Goal: Information Seeking & Learning: Learn about a topic

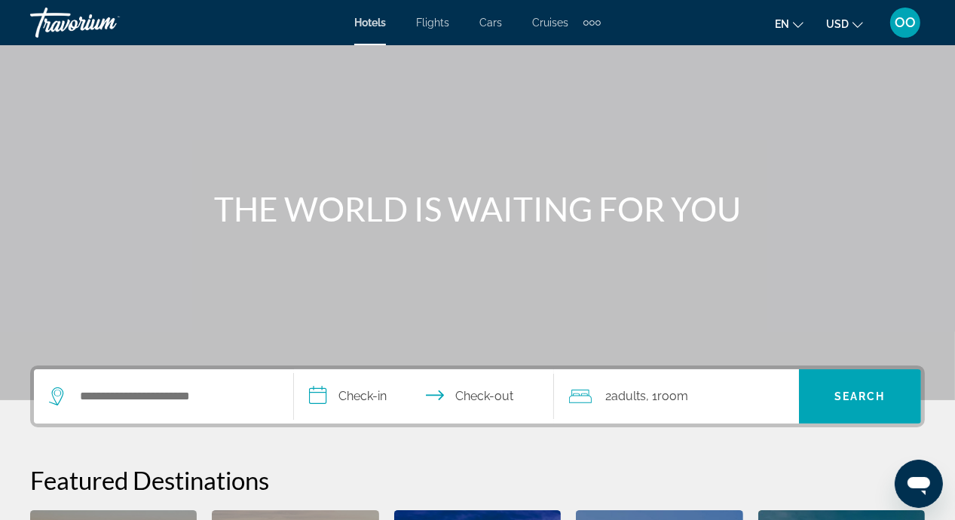
scroll to position [488, 0]
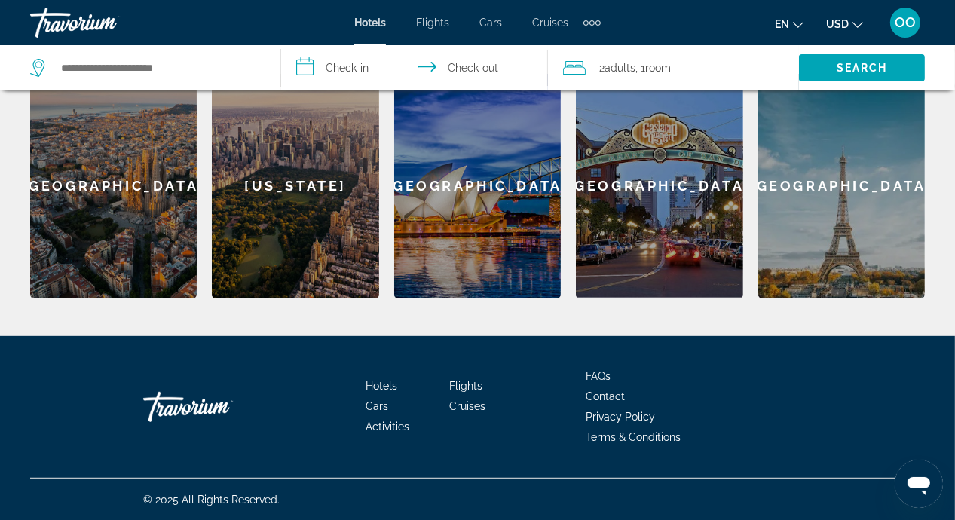
click at [662, 436] on span "Terms & Conditions" at bounding box center [633, 437] width 95 height 12
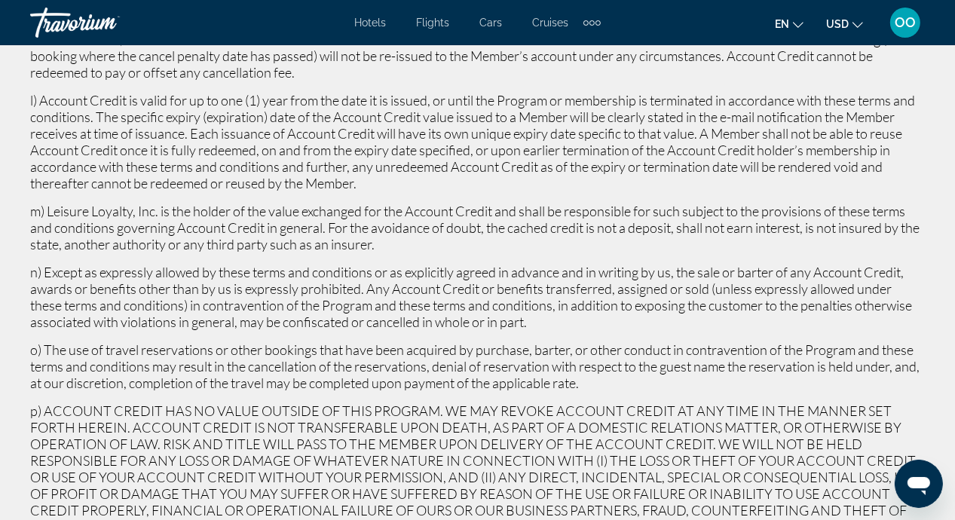
scroll to position [280, 0]
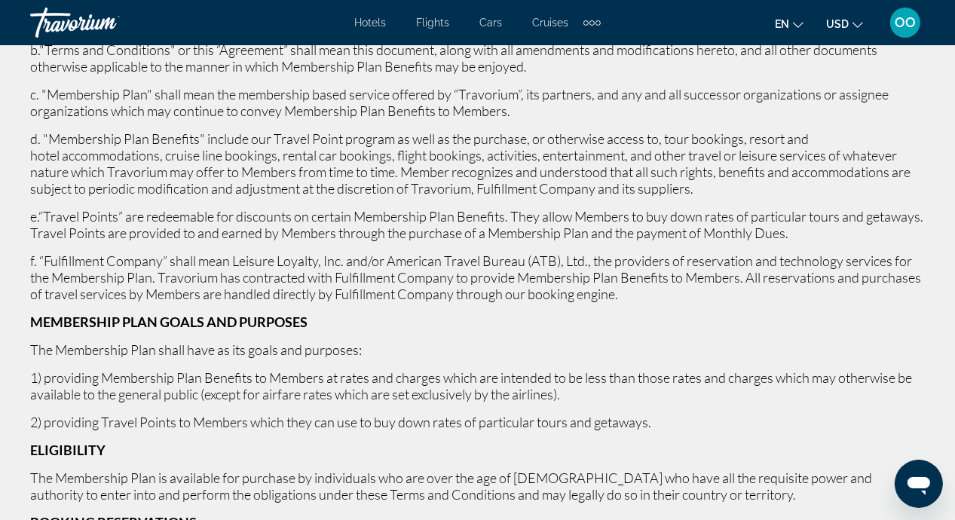
click at [899, 11] on div "OO" at bounding box center [905, 23] width 30 height 30
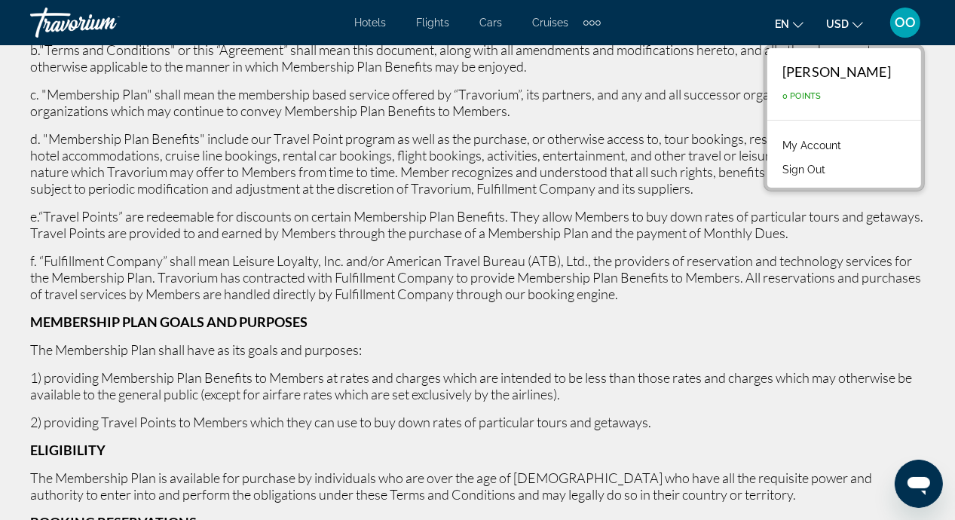
click at [784, 150] on link "My Account" at bounding box center [812, 146] width 74 height 20
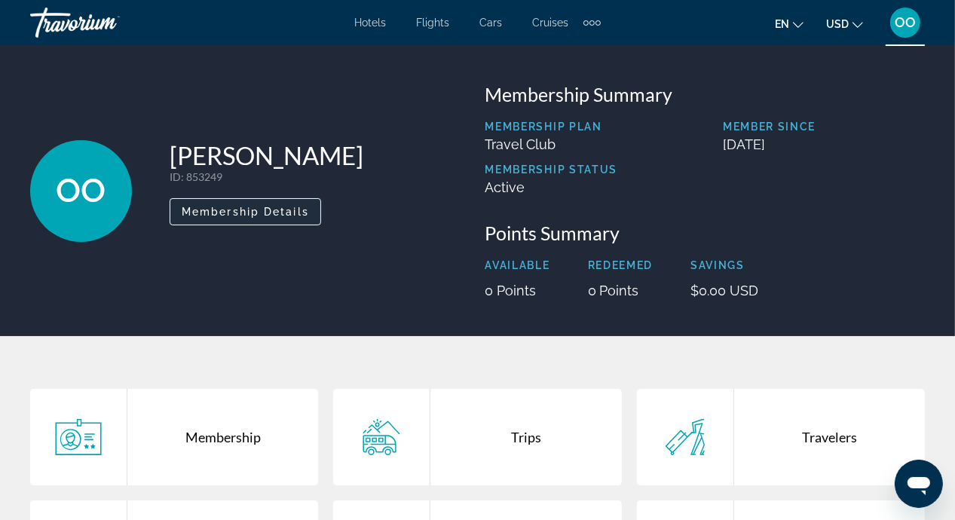
click at [282, 206] on span "Membership Details" at bounding box center [245, 212] width 127 height 12
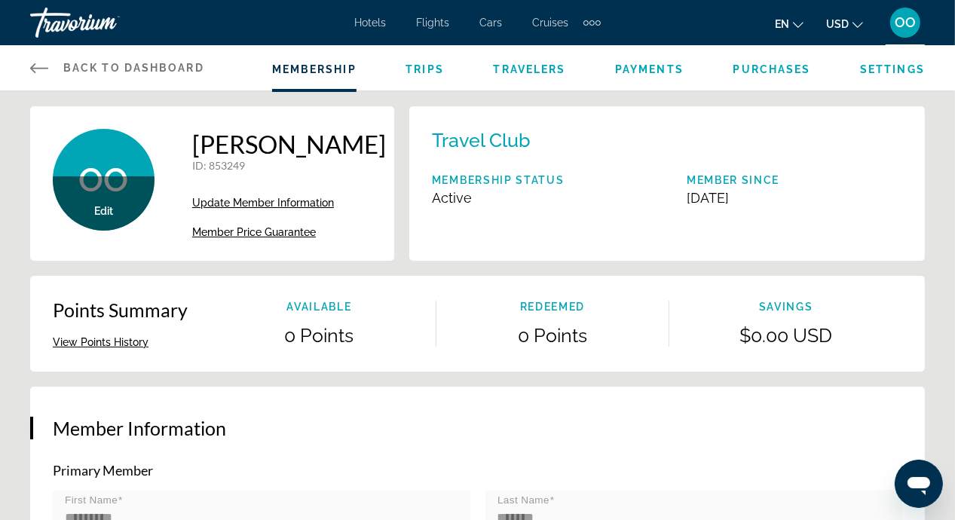
click at [116, 349] on button "View Points History" at bounding box center [101, 342] width 96 height 14
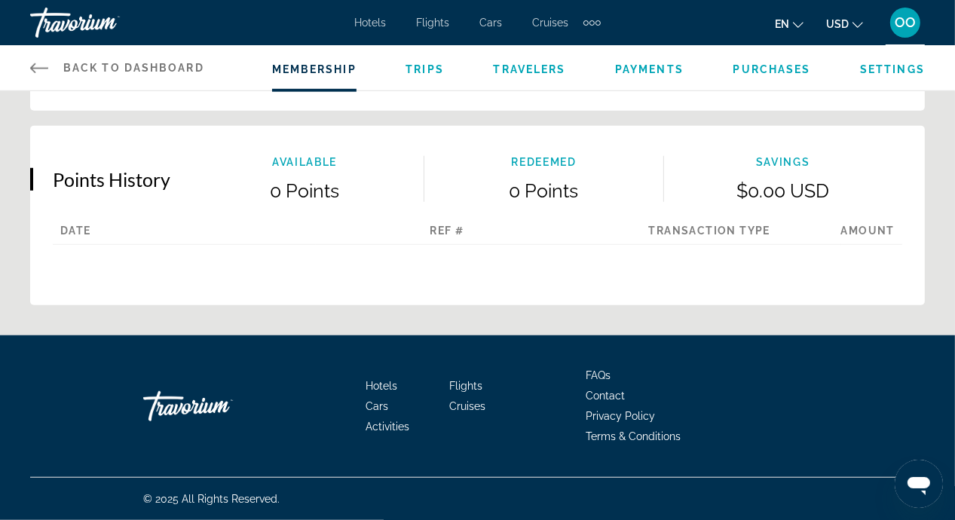
scroll to position [859, 0]
click at [602, 371] on span "FAQs" at bounding box center [598, 375] width 25 height 12
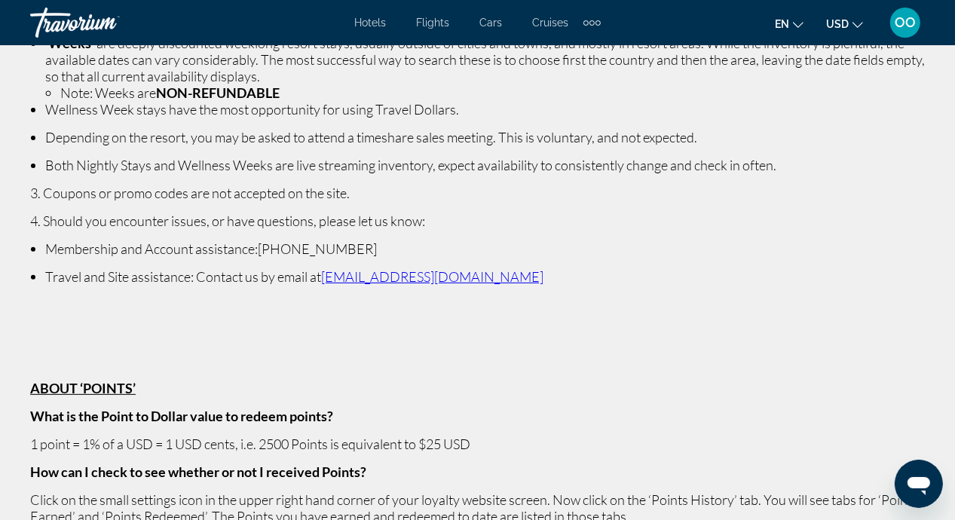
scroll to position [603, 0]
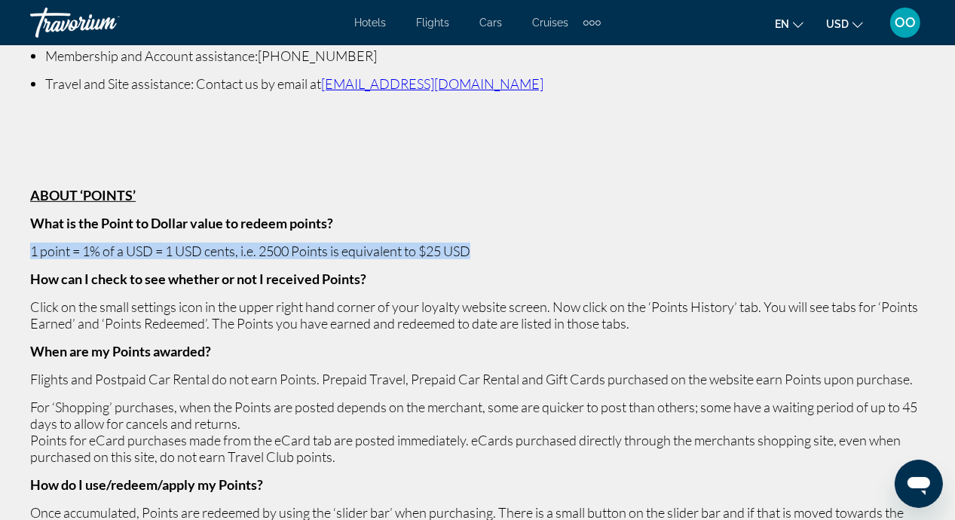
drag, startPoint x: 32, startPoint y: 252, endPoint x: 539, endPoint y: 240, distance: 507.3
copy p "1 point = 1% of a USD = 1 USD cents, i.e. 2500 Points is equivalent to $25 USD"
